Goal: Task Accomplishment & Management: Complete application form

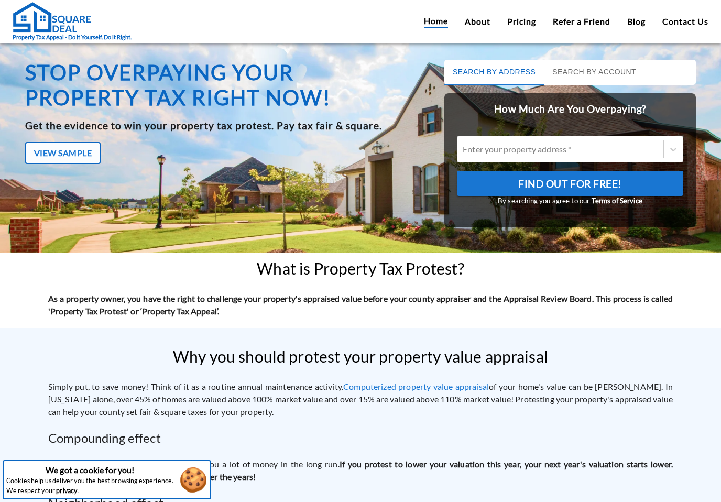
scroll to position [16, 0]
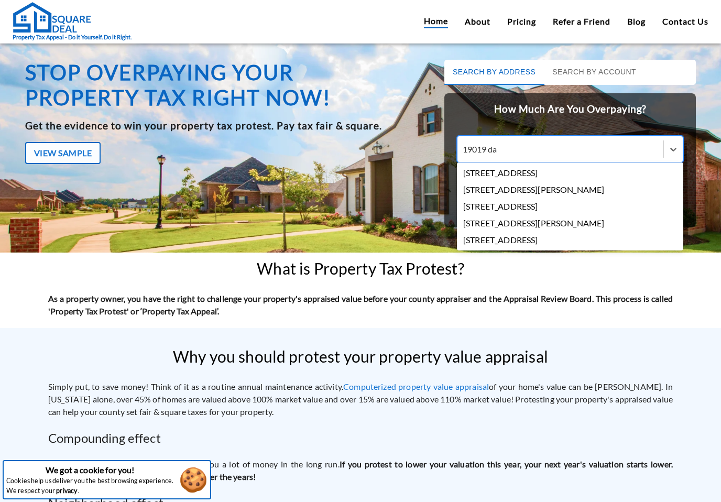
click at [608, 165] on div "[STREET_ADDRESS]" at bounding box center [570, 173] width 226 height 17
type input "19019 da"
click at [499, 154] on input "19019 da" at bounding box center [481, 149] width 36 height 10
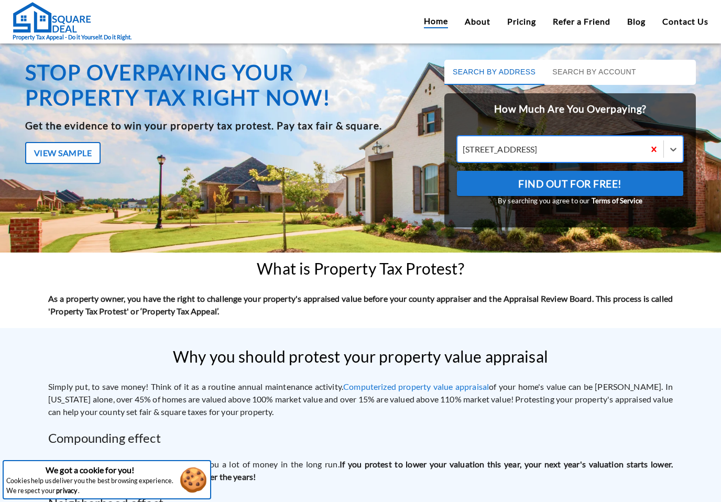
click at [614, 175] on span "Find Out For Free!" at bounding box center [570, 184] width 104 height 18
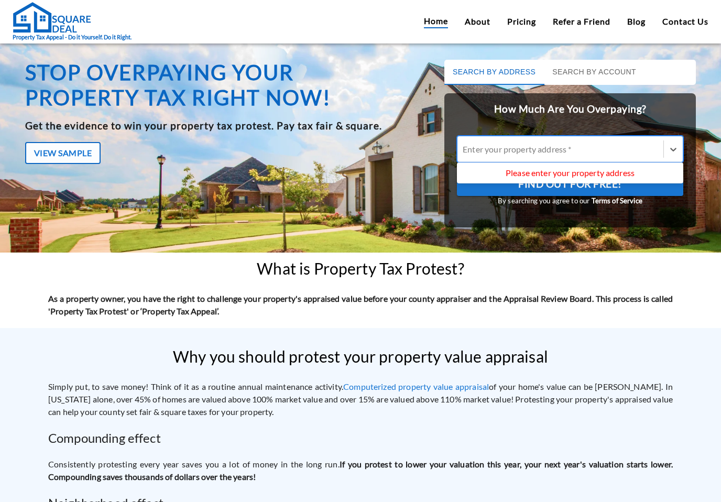
type input "1"
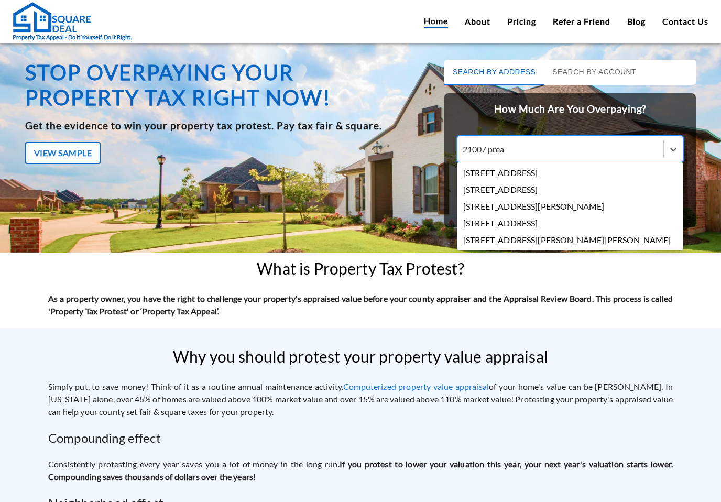
click at [611, 165] on div "[STREET_ADDRESS]" at bounding box center [570, 173] width 226 height 17
type input "21007 prea"
click at [507, 152] on input "21007 prea" at bounding box center [485, 149] width 44 height 10
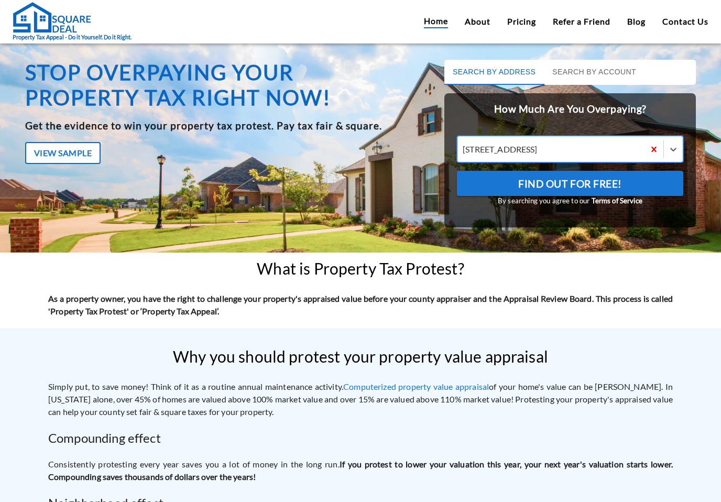
click at [625, 171] on button "Find Out For Free!" at bounding box center [570, 183] width 226 height 25
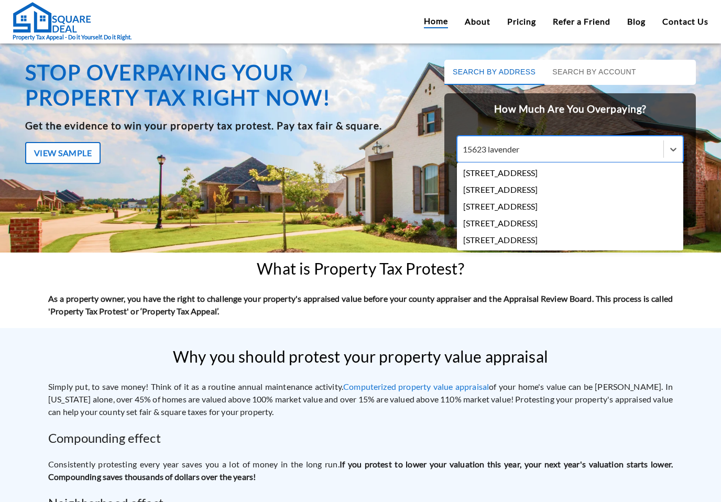
click at [530, 181] on div "[STREET_ADDRESS]" at bounding box center [570, 189] width 226 height 17
type input "15623 lavender"
click at [522, 154] on input "15623 lavender" at bounding box center [492, 149] width 59 height 10
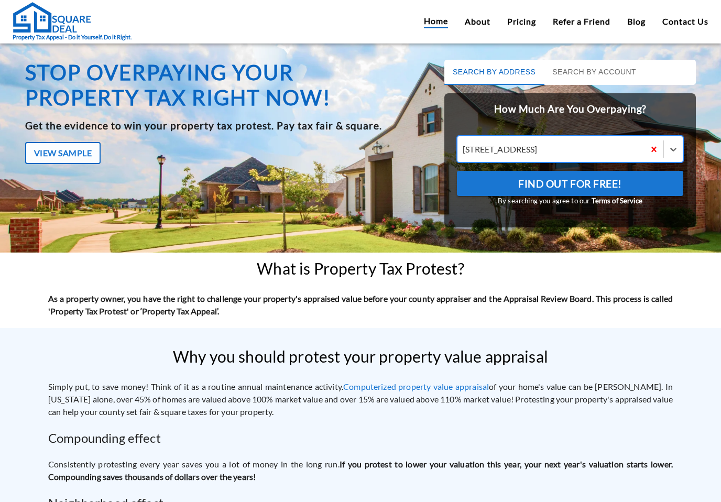
click at [644, 141] on div "[STREET_ADDRESS]" at bounding box center [550, 149] width 187 height 16
click at [464, 144] on input "option [STREET_ADDRESS], selected. Select is focused ,type to refine list, pres…" at bounding box center [464, 149] width 2 height 10
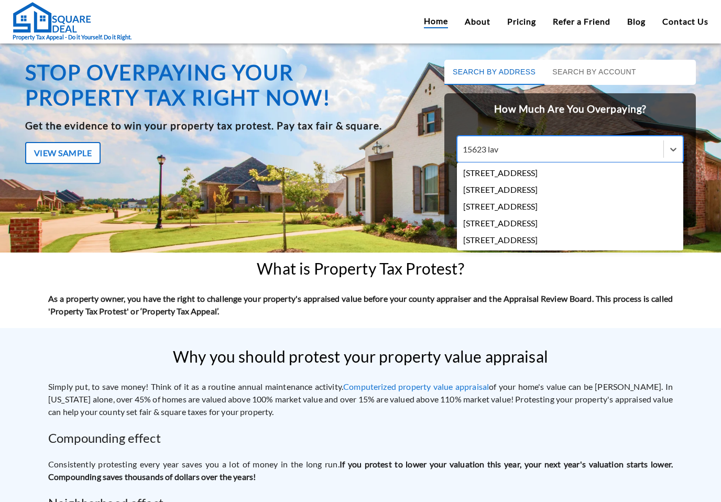
click at [608, 165] on div "[STREET_ADDRESS]" at bounding box center [570, 173] width 226 height 17
type input "15623 lav"
click at [501, 151] on input "15623 lav" at bounding box center [482, 149] width 38 height 10
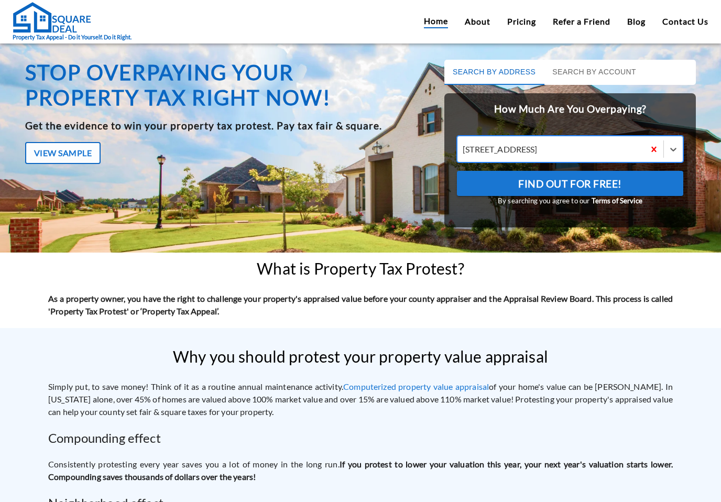
click at [634, 171] on button "Find Out For Free!" at bounding box center [570, 183] width 226 height 25
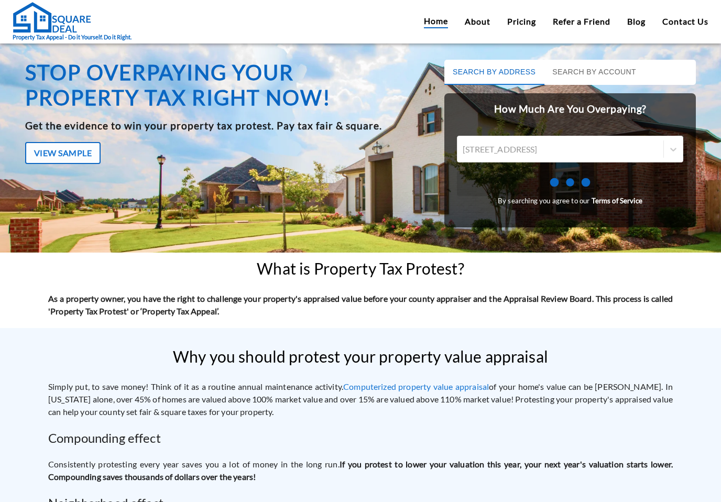
click at [641, 125] on form "[STREET_ADDRESS] By searching you agree to our Terms of Service" at bounding box center [570, 175] width 252 height 101
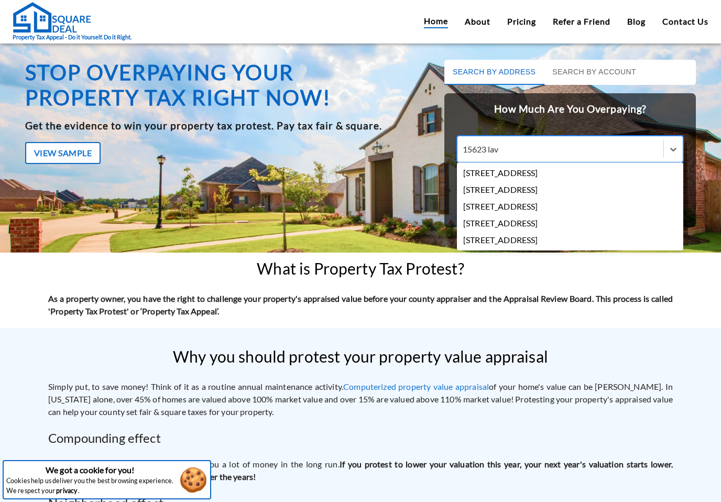
click at [584, 172] on div "[STREET_ADDRESS]" at bounding box center [570, 173] width 226 height 17
type input "15623 lav"
click at [501, 154] on input "15623 lav" at bounding box center [482, 149] width 38 height 10
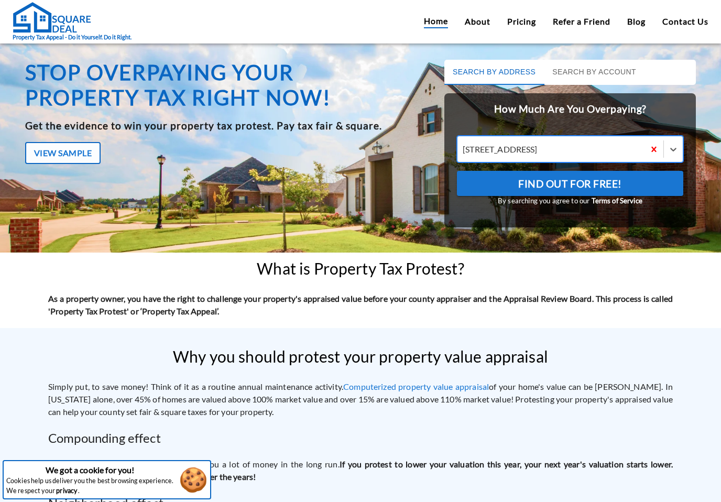
click at [626, 181] on button "Find Out For Free!" at bounding box center [570, 183] width 226 height 25
